Goal: Complete application form

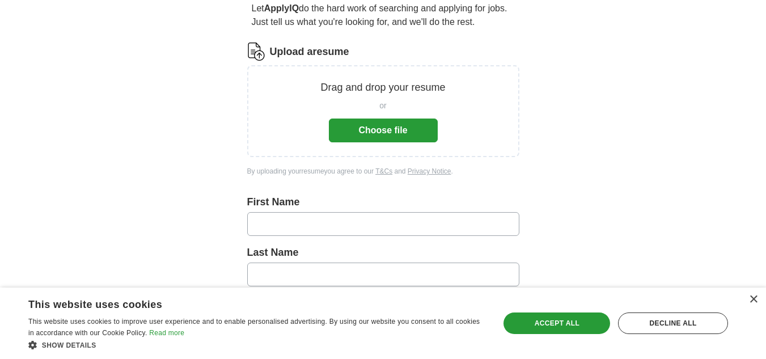
scroll to position [113, 0]
click at [390, 129] on button "Choose file" at bounding box center [383, 129] width 109 height 24
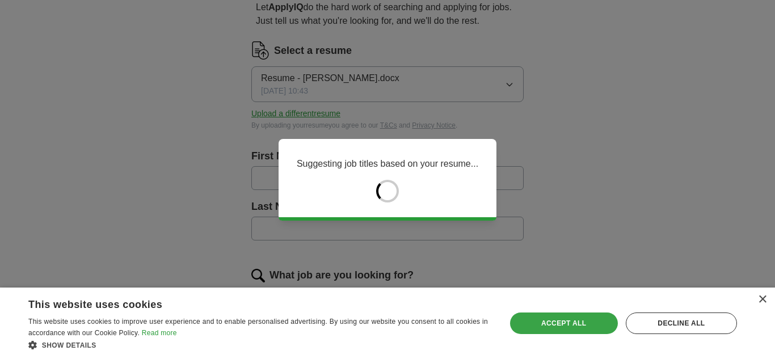
click at [577, 321] on div "Accept all" at bounding box center [564, 323] width 108 height 22
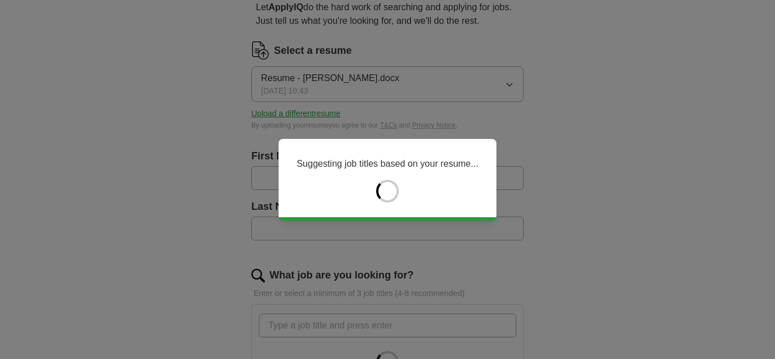
type input "*******"
type input "*********"
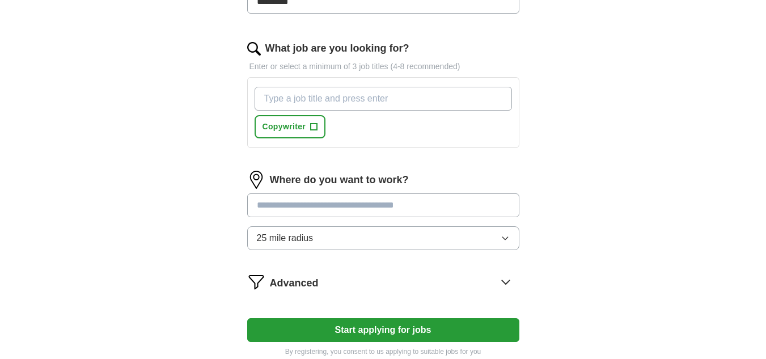
scroll to position [454, 0]
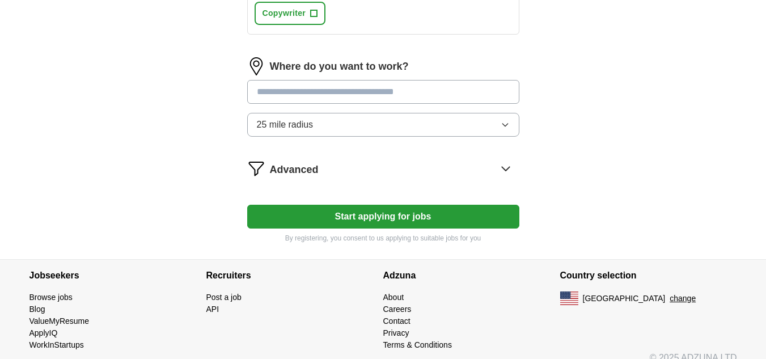
click at [403, 217] on button "Start applying for jobs" at bounding box center [383, 217] width 272 height 24
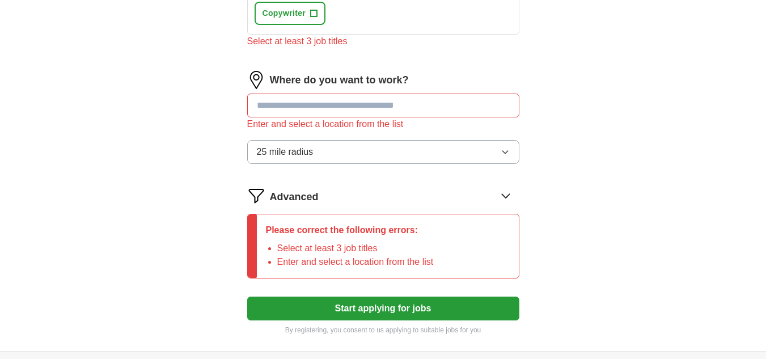
click at [398, 92] on div "Where do you want to work? Enter and select a location from the list 25 mile ra…" at bounding box center [383, 122] width 272 height 102
click at [393, 103] on input at bounding box center [383, 106] width 272 height 24
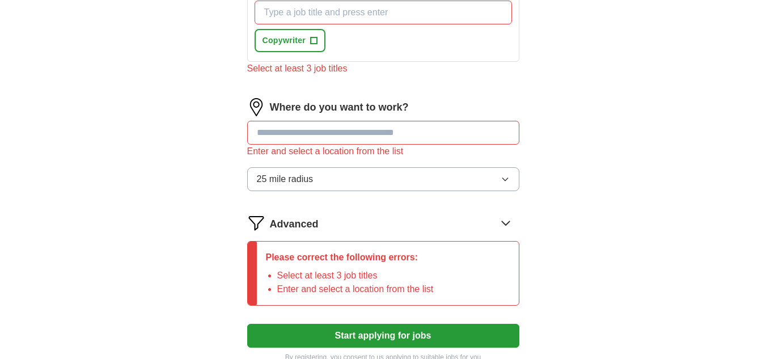
scroll to position [447, 0]
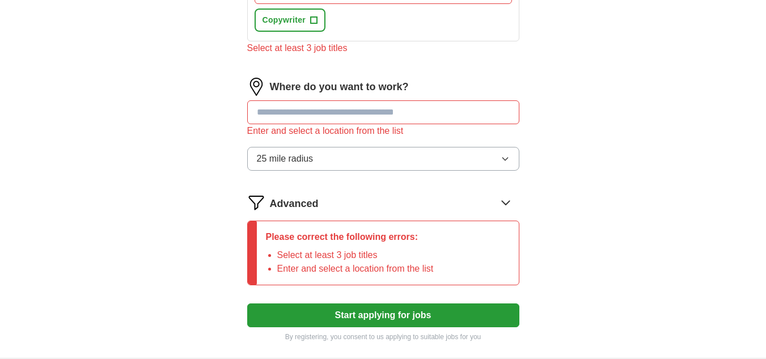
click at [504, 160] on icon "button" at bounding box center [504, 159] width 5 height 3
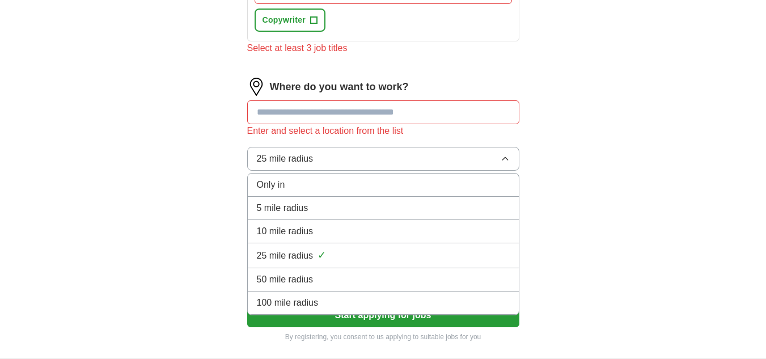
click at [505, 160] on icon "button" at bounding box center [505, 158] width 9 height 9
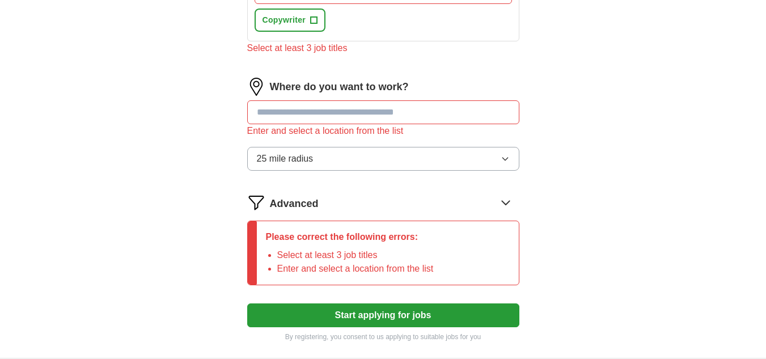
drag, startPoint x: 404, startPoint y: 113, endPoint x: 425, endPoint y: 106, distance: 22.1
click at [404, 112] on input at bounding box center [383, 112] width 272 height 24
type input "*"
type input "***"
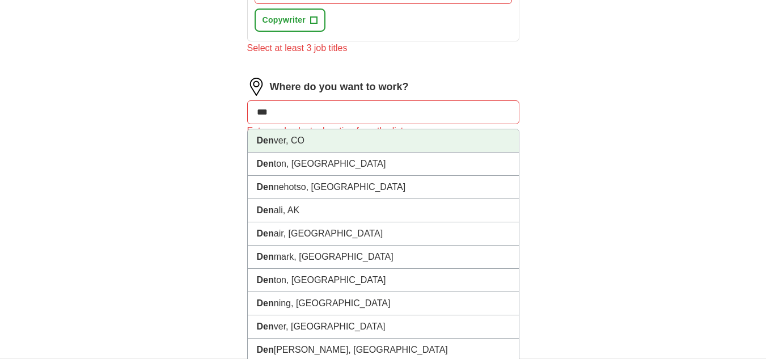
click at [363, 145] on li "Den ver, CO" at bounding box center [383, 140] width 271 height 23
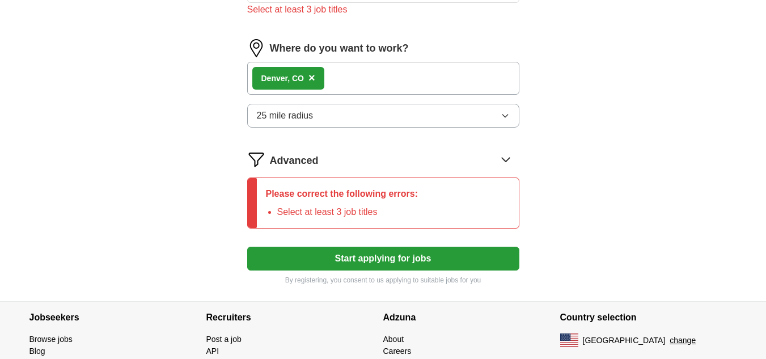
scroll to position [542, 0]
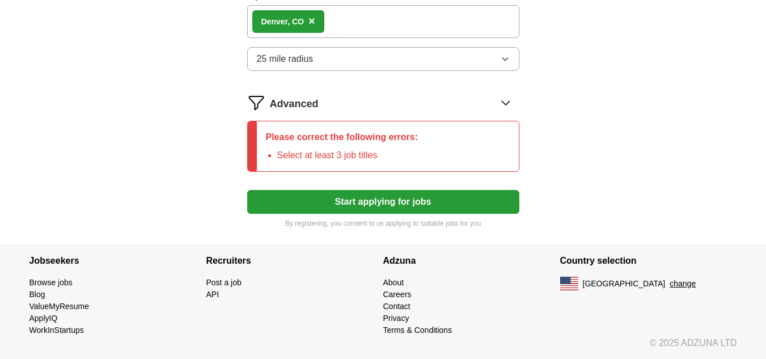
click at [403, 208] on button "Start applying for jobs" at bounding box center [383, 202] width 272 height 24
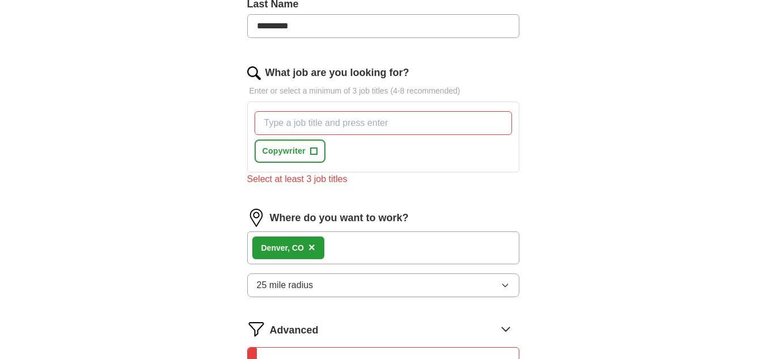
scroll to position [315, 0]
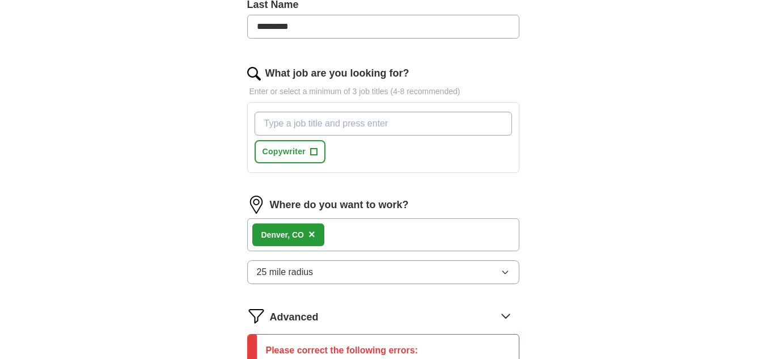
click at [382, 128] on input "What job are you looking for?" at bounding box center [383, 124] width 257 height 24
type input "m"
type input "content writer"
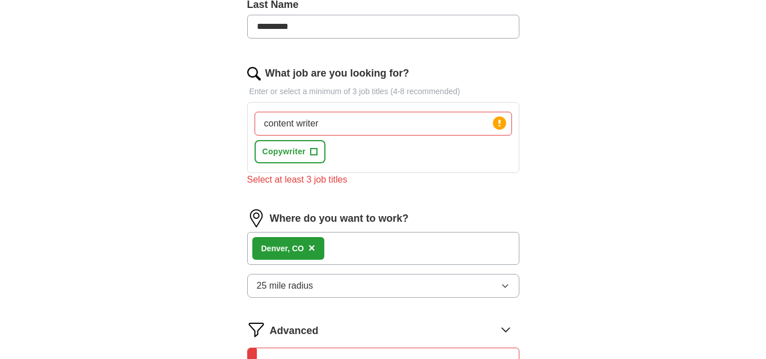
click at [417, 125] on input "content writer" at bounding box center [383, 124] width 257 height 24
click at [443, 128] on input "content writer" at bounding box center [383, 124] width 257 height 24
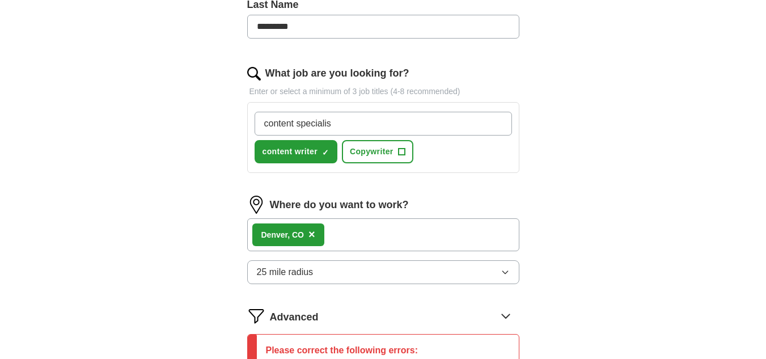
type input "content specialist"
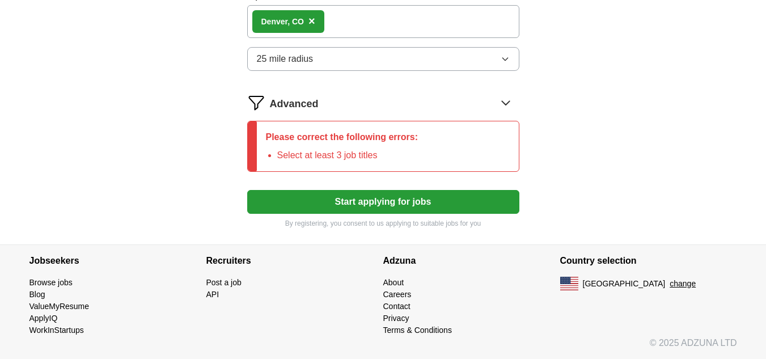
scroll to position [570, 0]
click at [426, 198] on button "Start applying for jobs" at bounding box center [383, 202] width 272 height 24
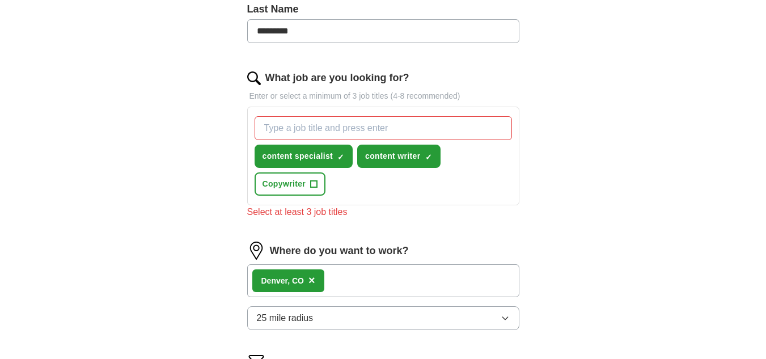
scroll to position [286, 0]
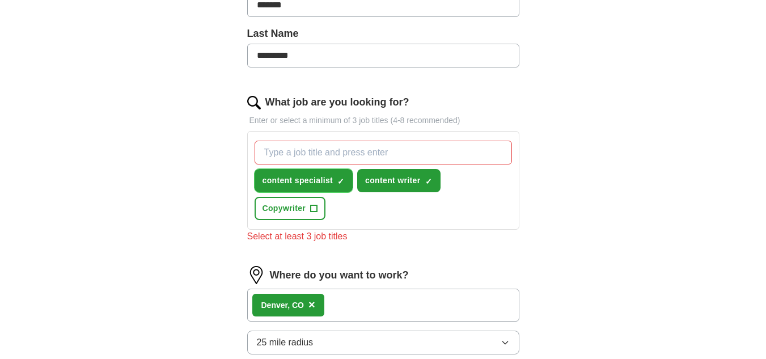
click at [0, 0] on span "×" at bounding box center [0, 0] width 0 height 0
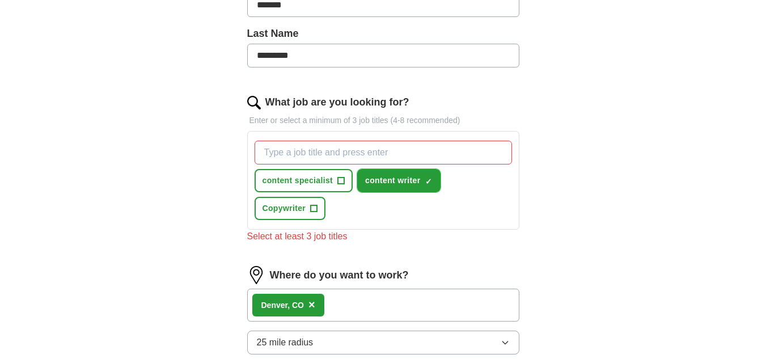
click at [409, 182] on span "content writer" at bounding box center [392, 181] width 55 height 12
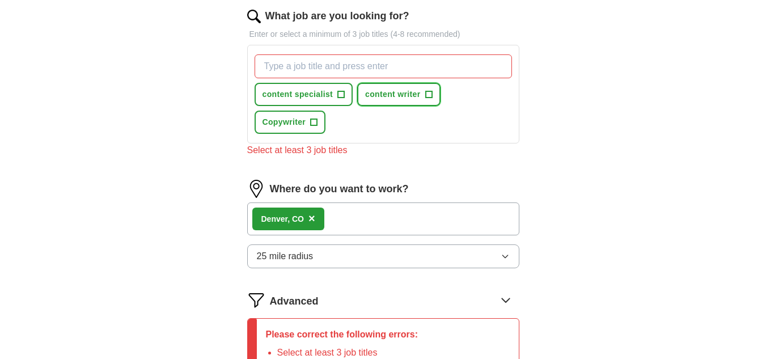
scroll to position [570, 0]
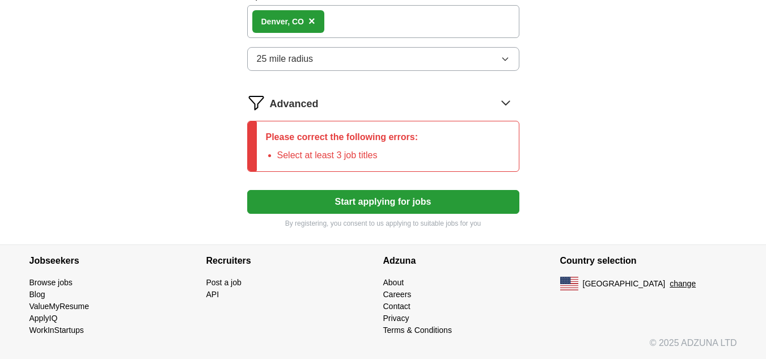
click at [428, 203] on button "Start applying for jobs" at bounding box center [383, 202] width 272 height 24
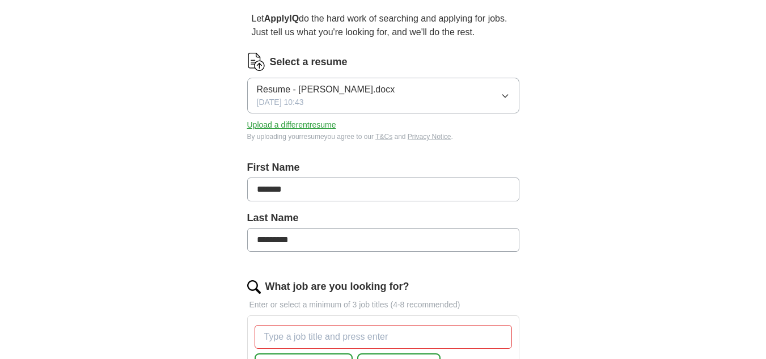
scroll to position [286, 0]
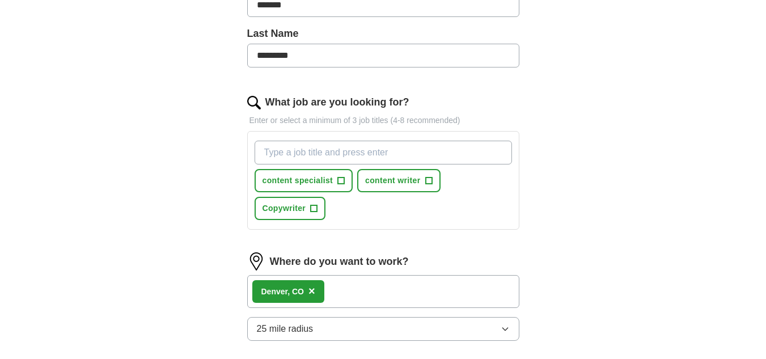
click at [360, 145] on input "What job are you looking for?" at bounding box center [383, 153] width 257 height 24
click at [314, 207] on span "+" at bounding box center [314, 208] width 7 height 9
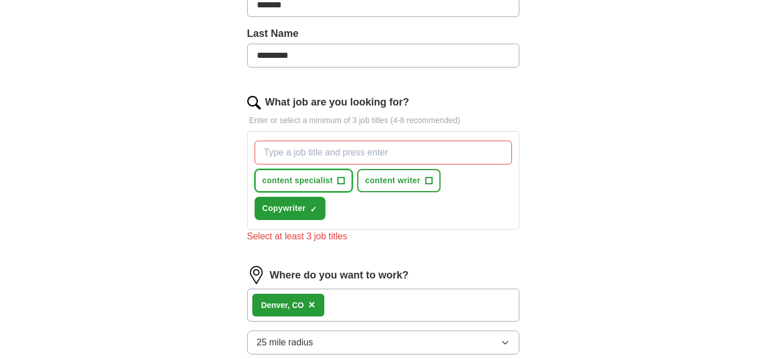
click at [340, 180] on span "+" at bounding box center [341, 180] width 7 height 9
click at [427, 180] on span "+" at bounding box center [428, 180] width 7 height 9
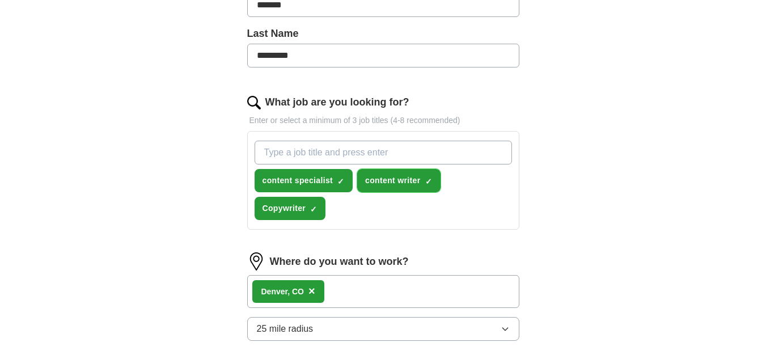
scroll to position [505, 0]
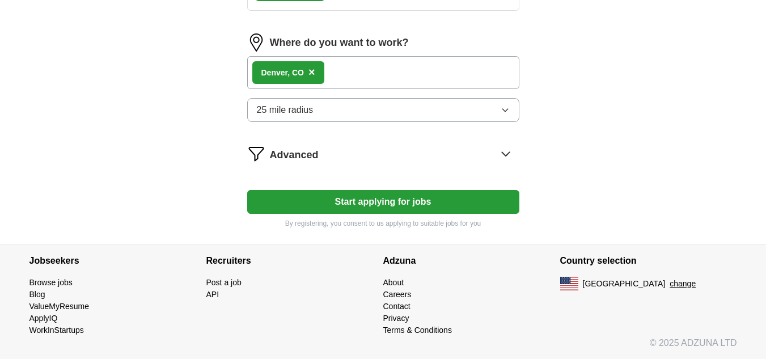
click at [434, 203] on button "Start applying for jobs" at bounding box center [383, 202] width 272 height 24
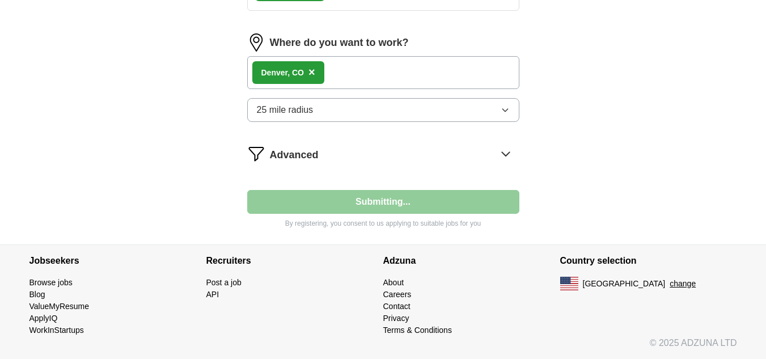
select select "**"
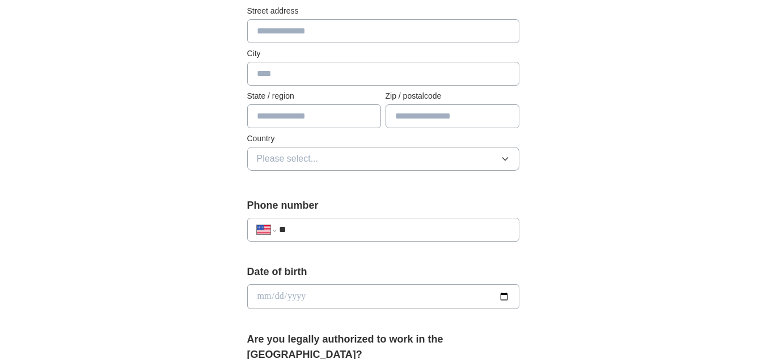
scroll to position [57, 0]
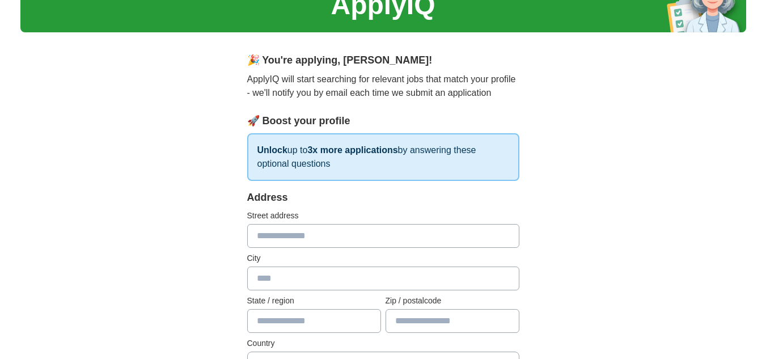
click at [308, 234] on input "text" at bounding box center [383, 236] width 272 height 24
type input "**********"
type input "********"
type input "*****"
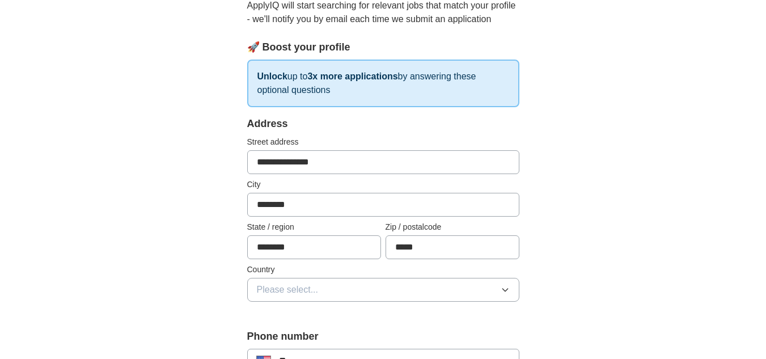
scroll to position [284, 0]
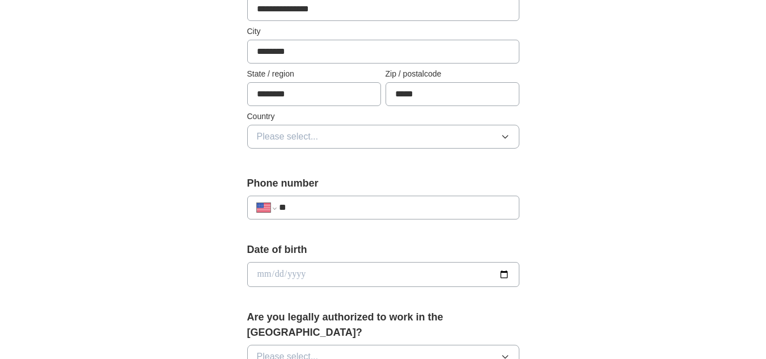
click at [494, 136] on button "Please select..." at bounding box center [383, 137] width 272 height 24
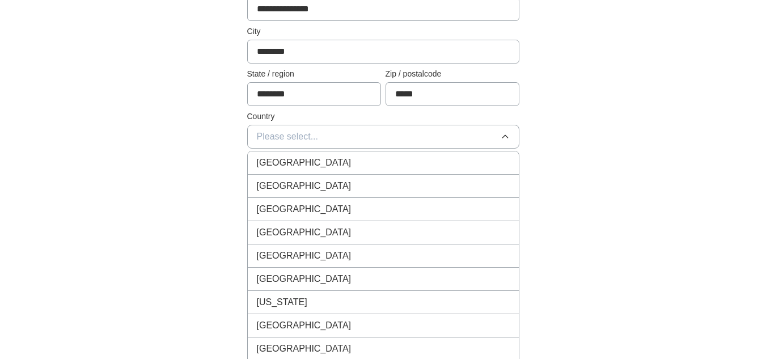
click at [468, 187] on div "[GEOGRAPHIC_DATA]" at bounding box center [383, 186] width 253 height 14
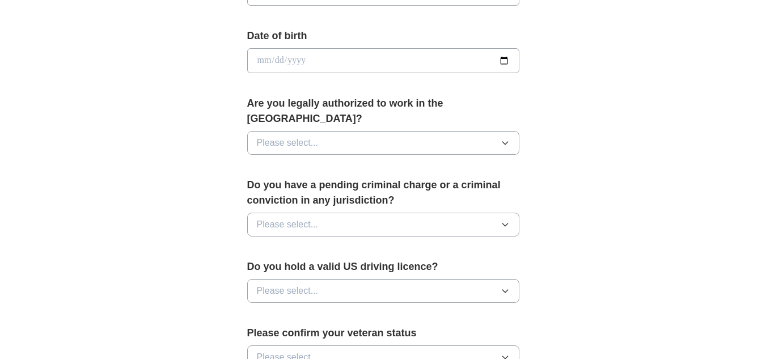
scroll to position [510, 0]
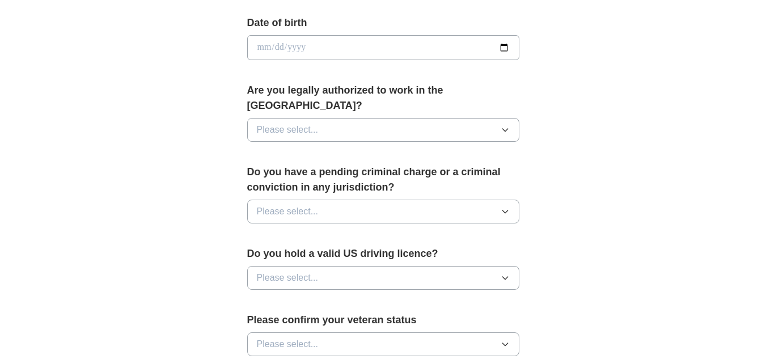
click at [407, 45] on input "date" at bounding box center [383, 47] width 272 height 25
type input "**********"
click at [390, 118] on button "Please select..." at bounding box center [383, 130] width 272 height 24
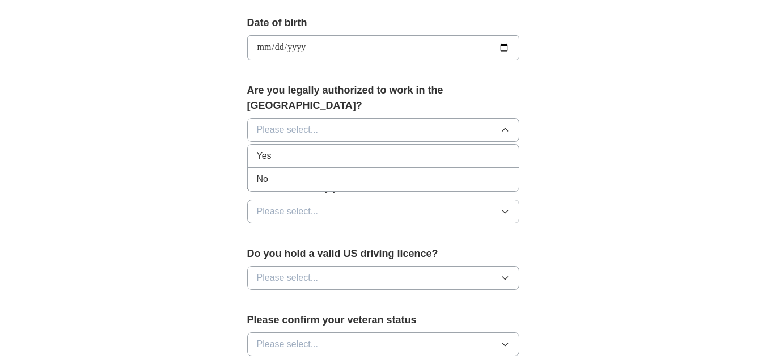
click at [335, 149] on div "Yes" at bounding box center [383, 156] width 253 height 14
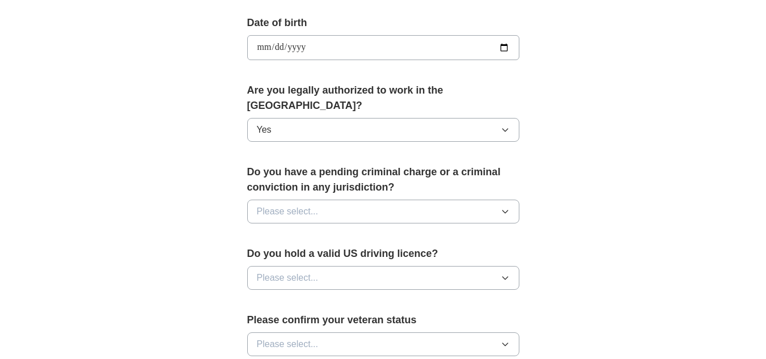
click at [344, 200] on button "Please select..." at bounding box center [383, 212] width 272 height 24
click at [307, 254] on div "No" at bounding box center [383, 261] width 253 height 14
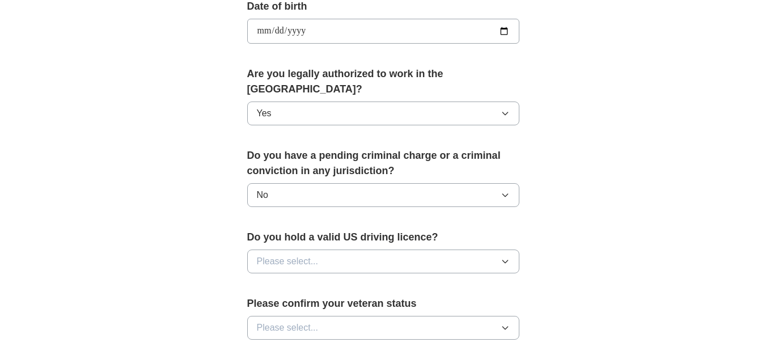
scroll to position [680, 0]
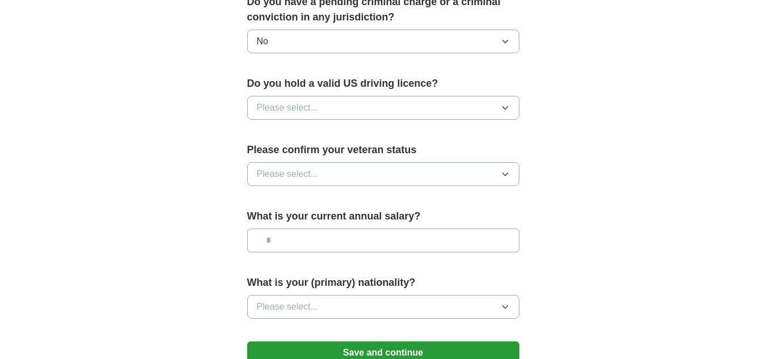
click at [312, 101] on span "Please select..." at bounding box center [288, 108] width 62 height 14
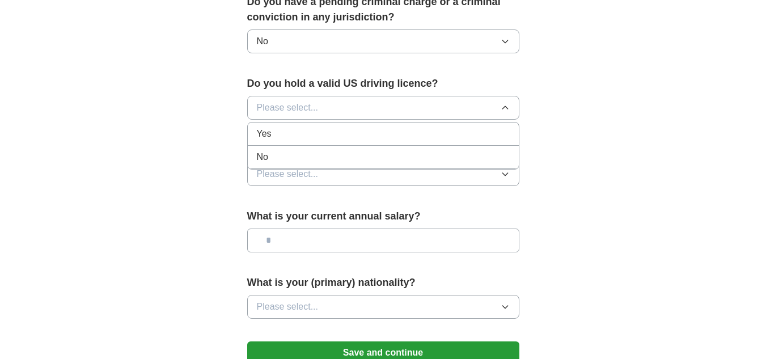
click at [304, 127] on div "Yes" at bounding box center [383, 134] width 253 height 14
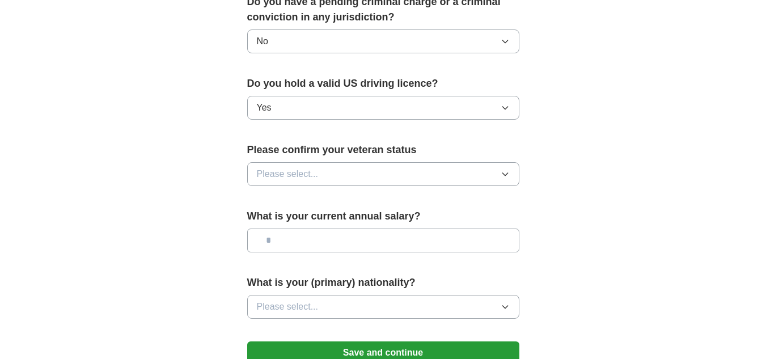
click at [309, 167] on span "Please select..." at bounding box center [288, 174] width 62 height 14
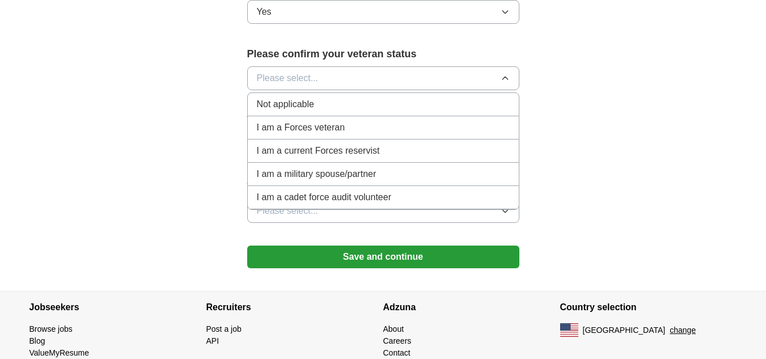
scroll to position [794, 0]
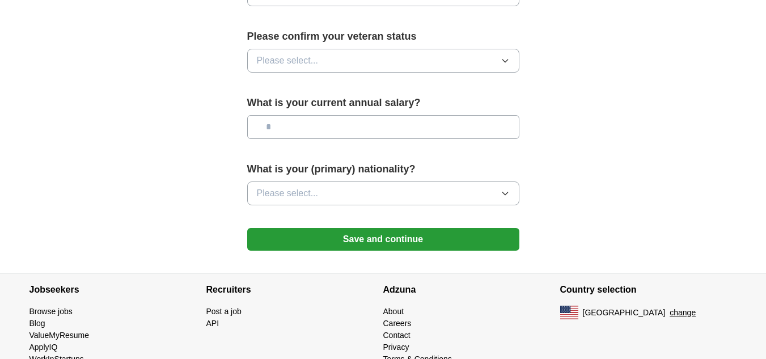
click at [399, 231] on button "Save and continue" at bounding box center [383, 239] width 272 height 23
